Goal: Task Accomplishment & Management: Use online tool/utility

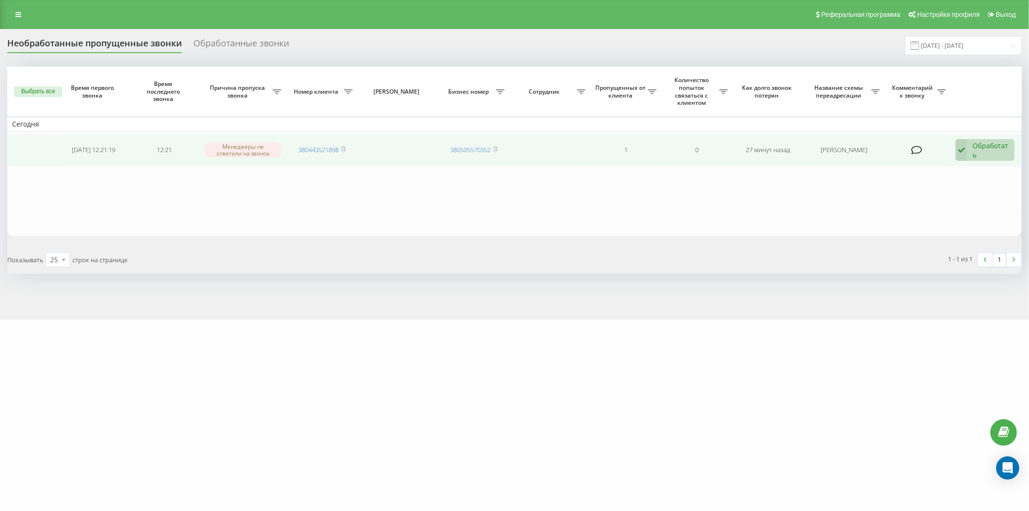
click at [975, 148] on div "Обработать" at bounding box center [991, 150] width 37 height 18
click at [916, 221] on div "Другой вариант" at bounding box center [922, 221] width 185 height 17
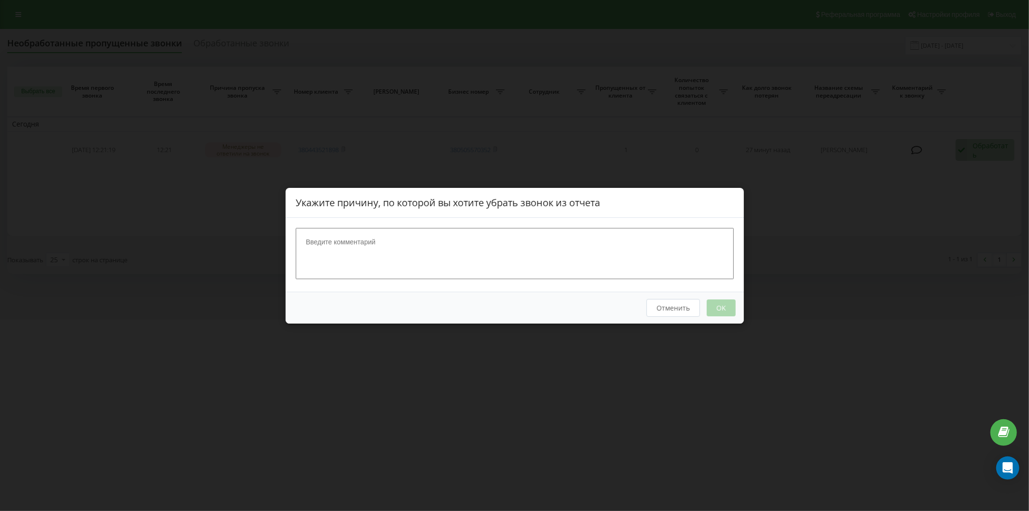
click at [512, 245] on textarea at bounding box center [515, 252] width 438 height 51
type textarea "htrkfvf"
click at [720, 305] on button "OK" at bounding box center [721, 307] width 29 height 17
